Goal: Information Seeking & Learning: Learn about a topic

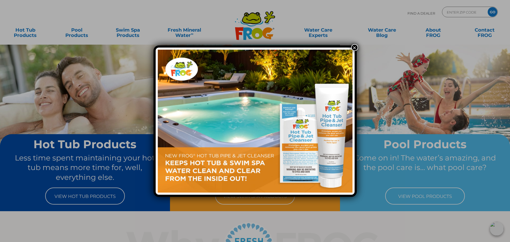
click at [353, 46] on button "×" at bounding box center [354, 47] width 7 height 7
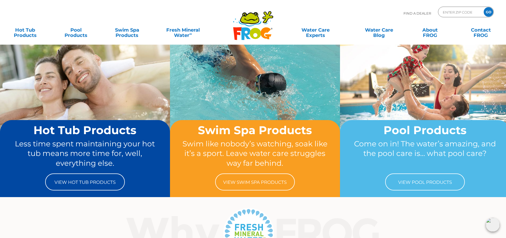
scroll to position [27, 0]
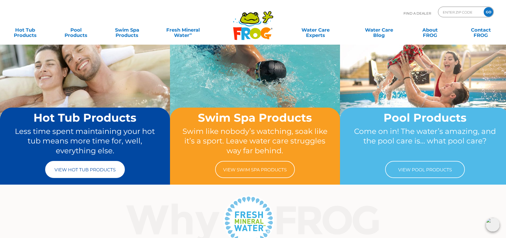
click at [79, 170] on link "View Hot Tub Products" at bounding box center [85, 169] width 80 height 17
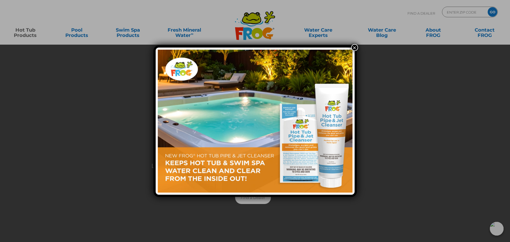
click at [281, 133] on img at bounding box center [255, 121] width 195 height 143
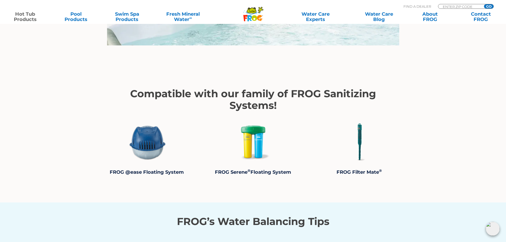
scroll to position [1010, 0]
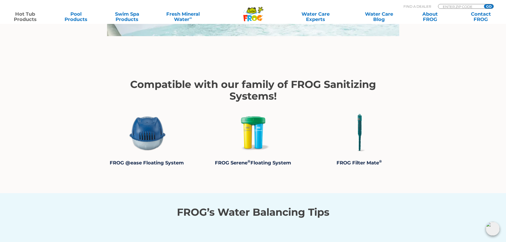
click at [254, 132] on img at bounding box center [253, 133] width 40 height 40
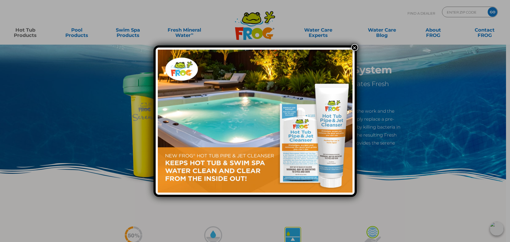
click at [354, 46] on button "×" at bounding box center [354, 47] width 7 height 7
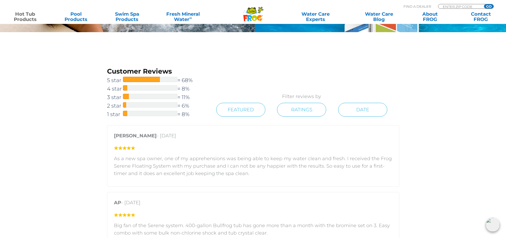
scroll to position [717, 0]
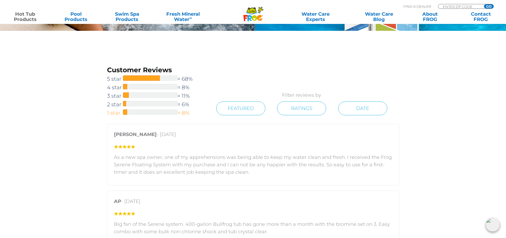
click at [117, 112] on span "1 star" at bounding box center [115, 113] width 16 height 9
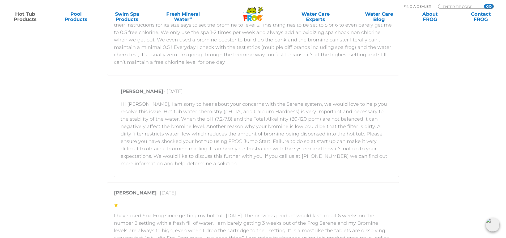
scroll to position [1128, 0]
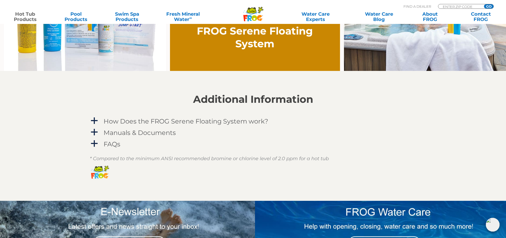
scroll to position [372, 0]
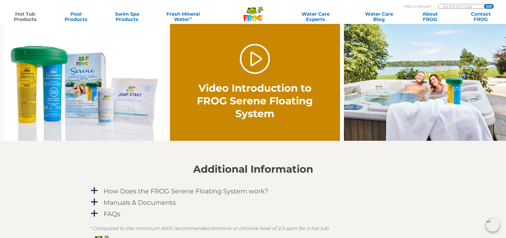
click at [105, 110] on img at bounding box center [85, 82] width 162 height 117
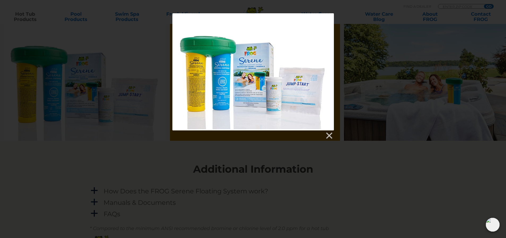
click at [284, 98] on div at bounding box center [253, 71] width 162 height 117
click at [272, 98] on div at bounding box center [253, 71] width 162 height 117
click at [325, 136] on link at bounding box center [329, 136] width 8 height 8
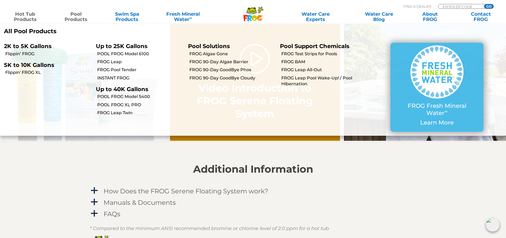
click at [80, 18] on link "Pool Products" at bounding box center [76, 16] width 40 height 11
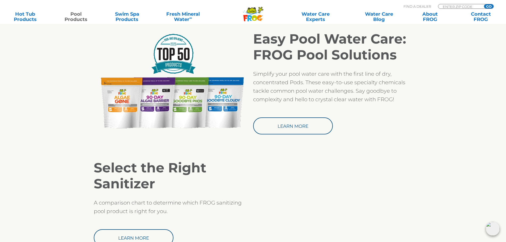
scroll to position [452, 0]
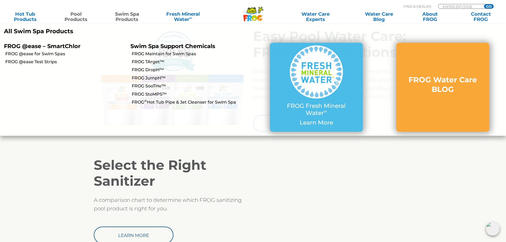
click at [125, 15] on link "Swim Spa Products" at bounding box center [127, 16] width 40 height 11
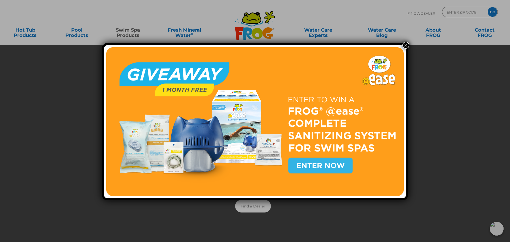
click at [404, 46] on button "×" at bounding box center [406, 45] width 7 height 7
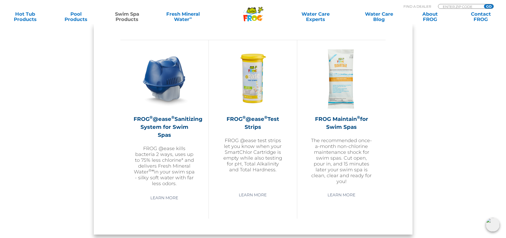
scroll to position [478, 0]
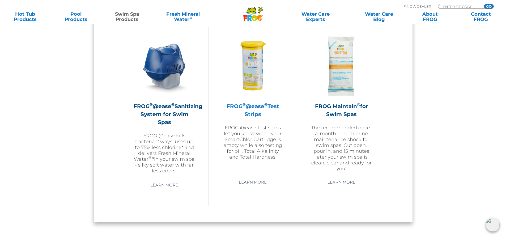
click at [253, 76] on img at bounding box center [253, 66] width 62 height 62
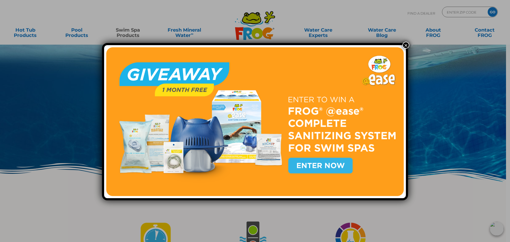
click at [404, 44] on button "×" at bounding box center [406, 45] width 7 height 7
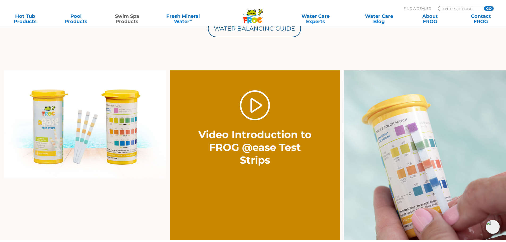
scroll to position [372, 0]
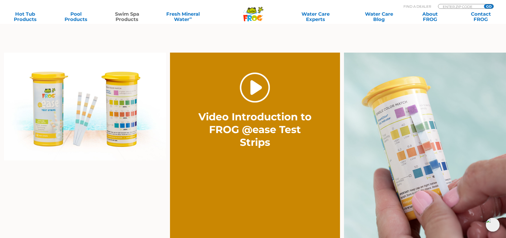
click at [253, 89] on link "." at bounding box center [255, 88] width 30 height 30
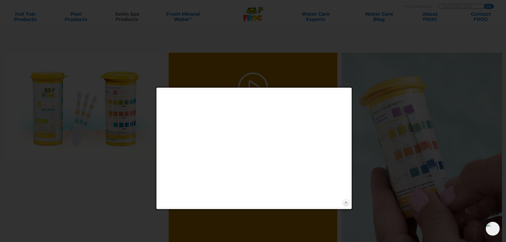
click at [345, 200] on link "Close" at bounding box center [346, 203] width 8 height 8
